Goal: Task Accomplishment & Management: Complete application form

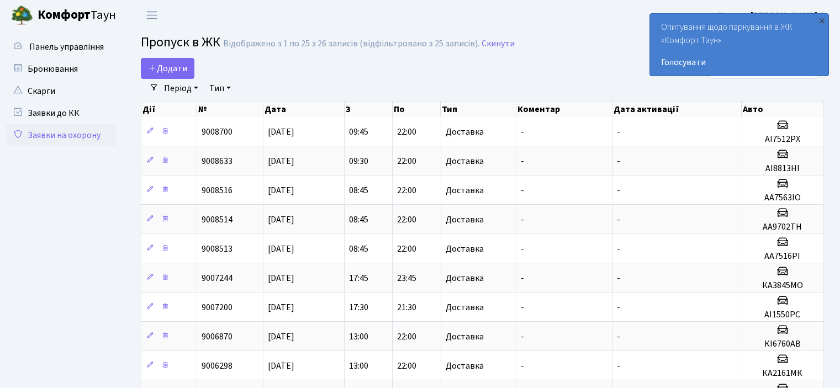
select select "25"
click at [169, 76] on link "Додати" at bounding box center [168, 68] width 54 height 21
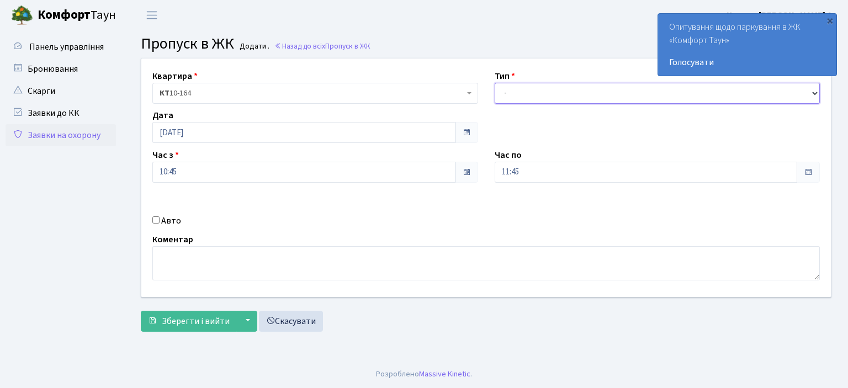
click at [560, 94] on select "- Доставка Таксі Гості Сервіс" at bounding box center [658, 93] width 326 height 21
select select "1"
click at [495, 83] on select "- Доставка Таксі Гості Сервіс" at bounding box center [658, 93] width 326 height 21
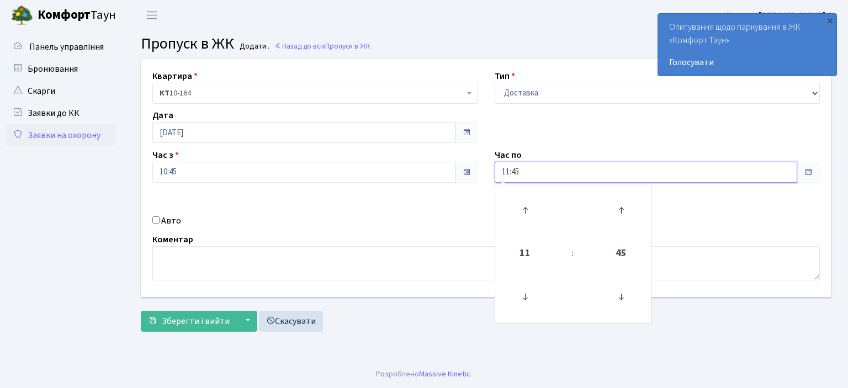
drag, startPoint x: 538, startPoint y: 165, endPoint x: 449, endPoint y: 186, distance: 91.3
click at [449, 186] on div "Квартира <b>КТ</b>&nbsp;&nbsp;&nbsp;&nbsp;10-164 КТ 10-164 Тип - Доставка Таксі…" at bounding box center [486, 178] width 706 height 239
type input "22:00"
click at [157, 220] on input "Авто" at bounding box center [155, 219] width 7 height 7
checkbox input "true"
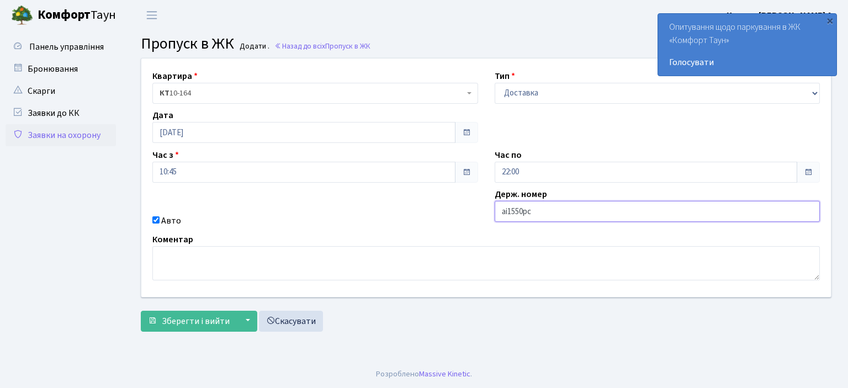
type input "аі1550рс"
click at [141, 311] on button "Зберегти і вийти" at bounding box center [189, 321] width 96 height 21
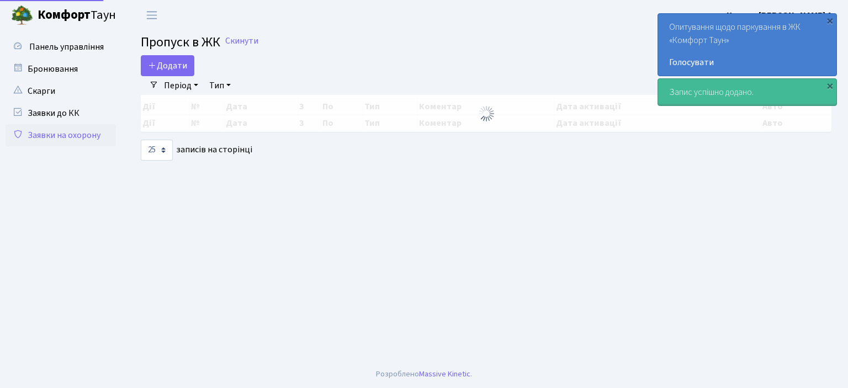
select select "25"
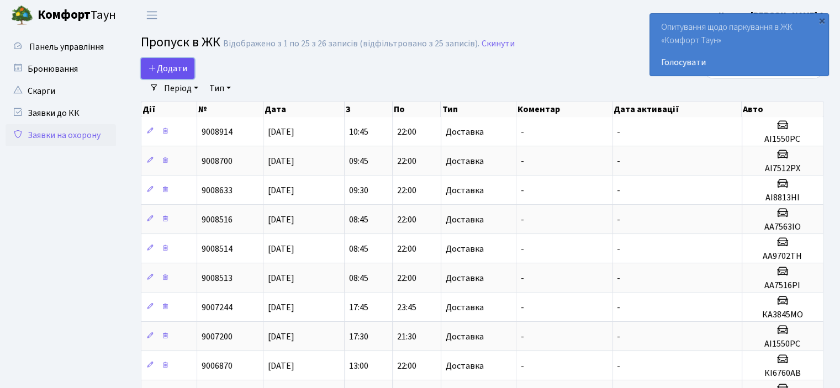
click at [172, 71] on span "Додати" at bounding box center [167, 68] width 39 height 12
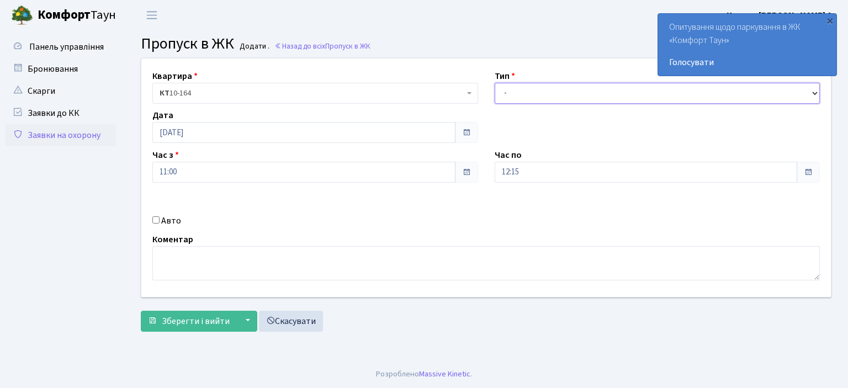
drag, startPoint x: 0, startPoint y: 0, endPoint x: 523, endPoint y: 100, distance: 532.4
click at [523, 100] on select "- Доставка Таксі Гості Сервіс" at bounding box center [658, 93] width 326 height 21
select select "1"
click at [495, 83] on select "- Доставка Таксі Гості Сервіс" at bounding box center [658, 93] width 326 height 21
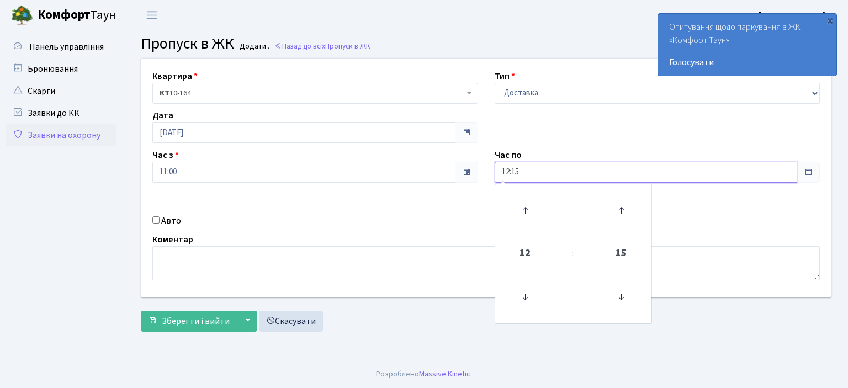
drag, startPoint x: 532, startPoint y: 172, endPoint x: 472, endPoint y: 166, distance: 60.4
click at [473, 167] on div "Квартира <b>КТ</b>&nbsp;&nbsp;&nbsp;&nbsp;10-164 КТ 10-164 Тип - Доставка Таксі…" at bounding box center [486, 178] width 706 height 239
type input "22:00"
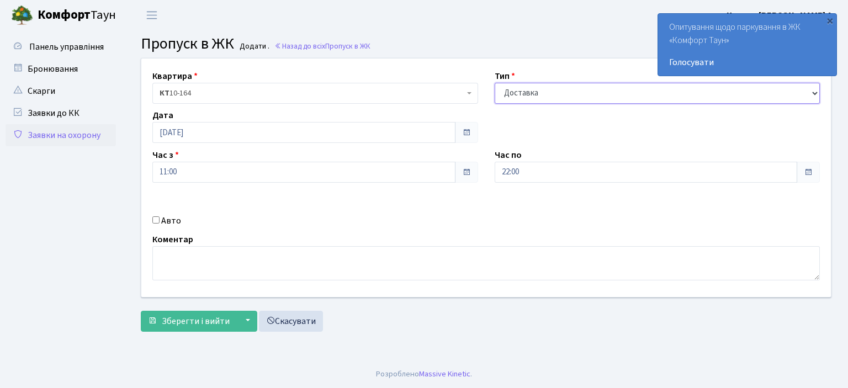
click at [537, 99] on select "- Доставка Таксі Гості Сервіс" at bounding box center [658, 93] width 326 height 21
select select "3"
click at [495, 83] on select "- Доставка Таксі Гості Сервіс" at bounding box center [658, 93] width 326 height 21
click at [155, 218] on input "Авто" at bounding box center [155, 219] width 7 height 7
checkbox input "true"
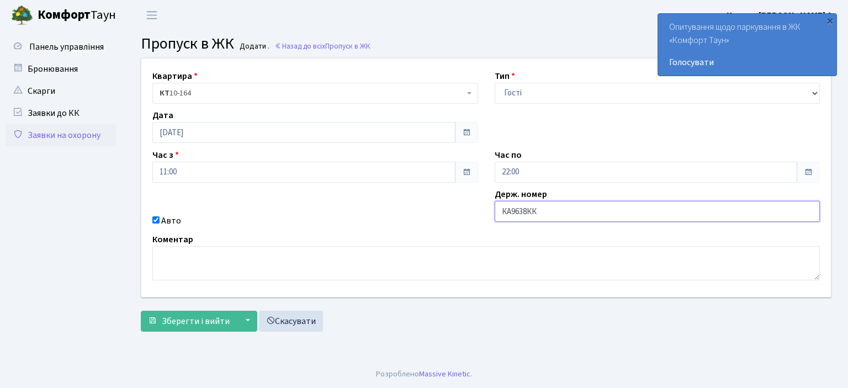
type input "КА9638КК"
click at [141, 311] on button "Зберегти і вийти" at bounding box center [189, 321] width 96 height 21
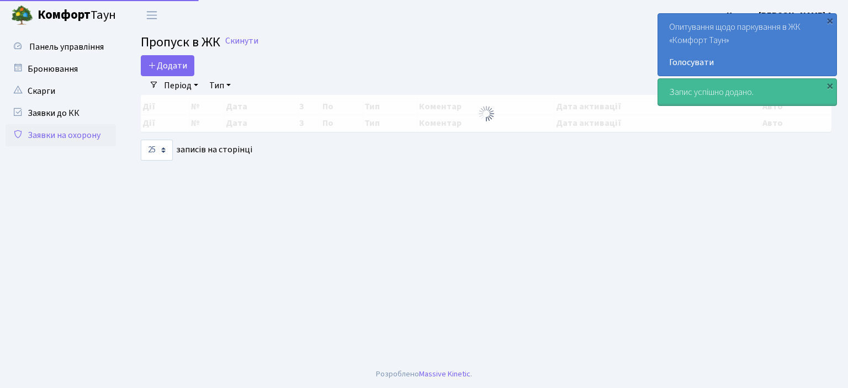
select select "25"
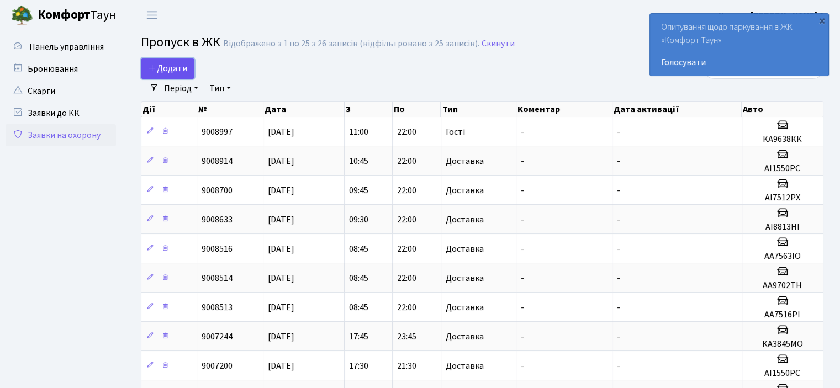
click at [166, 62] on span "Додати" at bounding box center [167, 68] width 39 height 12
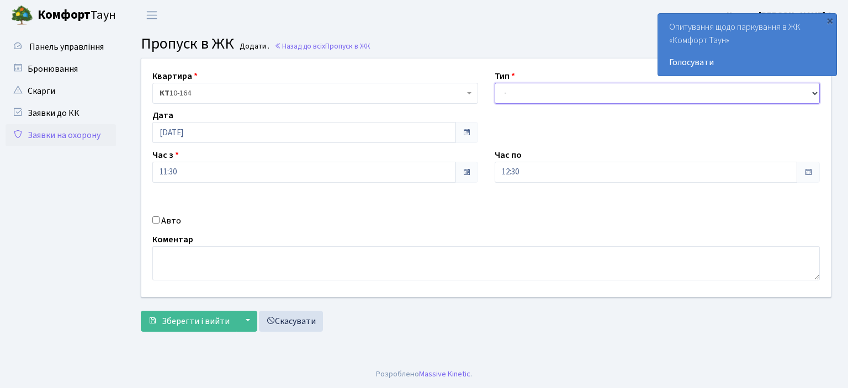
click at [531, 98] on select "- Доставка Таксі Гості Сервіс" at bounding box center [658, 93] width 326 height 21
select select "1"
click at [495, 83] on select "- Доставка Таксі Гості Сервіс" at bounding box center [658, 93] width 326 height 21
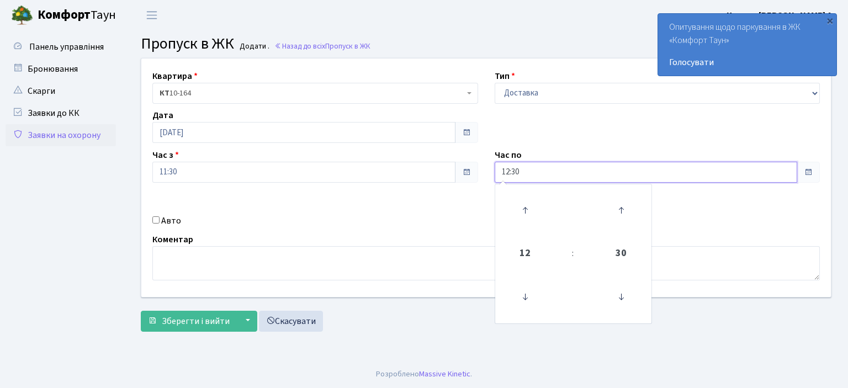
drag, startPoint x: 528, startPoint y: 174, endPoint x: 442, endPoint y: 182, distance: 86.0
click at [442, 182] on div "Квартира <b>КТ</b>&nbsp;&nbsp;&nbsp;&nbsp;10-164 КТ 10-164 Тип - Доставка Таксі…" at bounding box center [486, 178] width 706 height 239
type input "22:00"
click at [157, 218] on input "Авто" at bounding box center [155, 219] width 7 height 7
checkbox input "true"
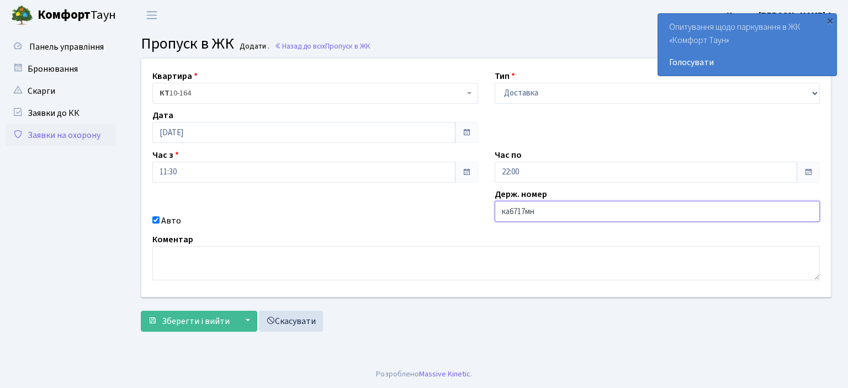
type input "ка6717мн"
click at [141, 311] on button "Зберегти і вийти" at bounding box center [189, 321] width 96 height 21
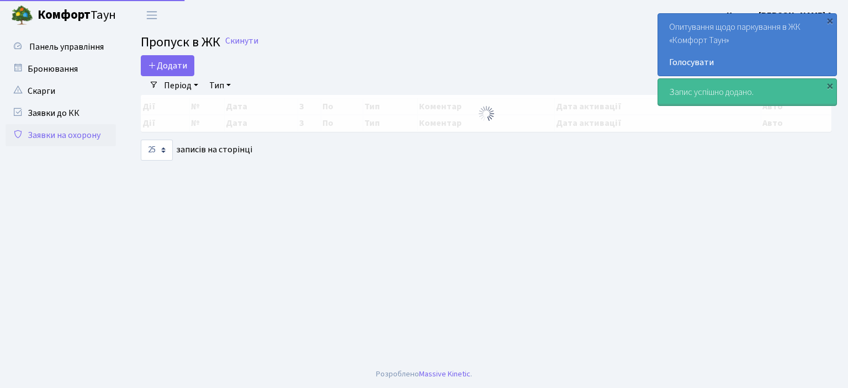
select select "25"
